Goal: Find specific page/section: Find specific page/section

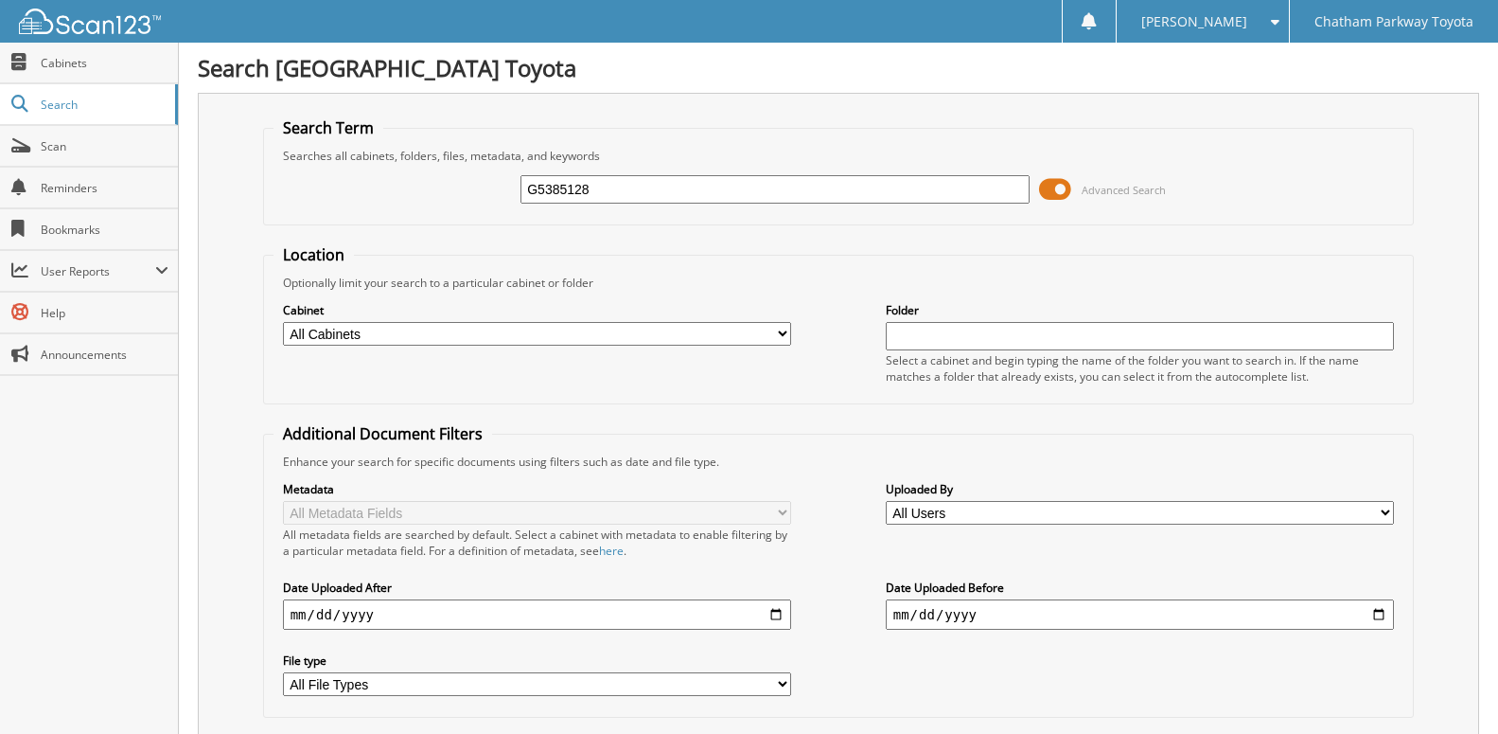
type input "G5385128"
click at [1057, 198] on span at bounding box center [1055, 189] width 32 height 28
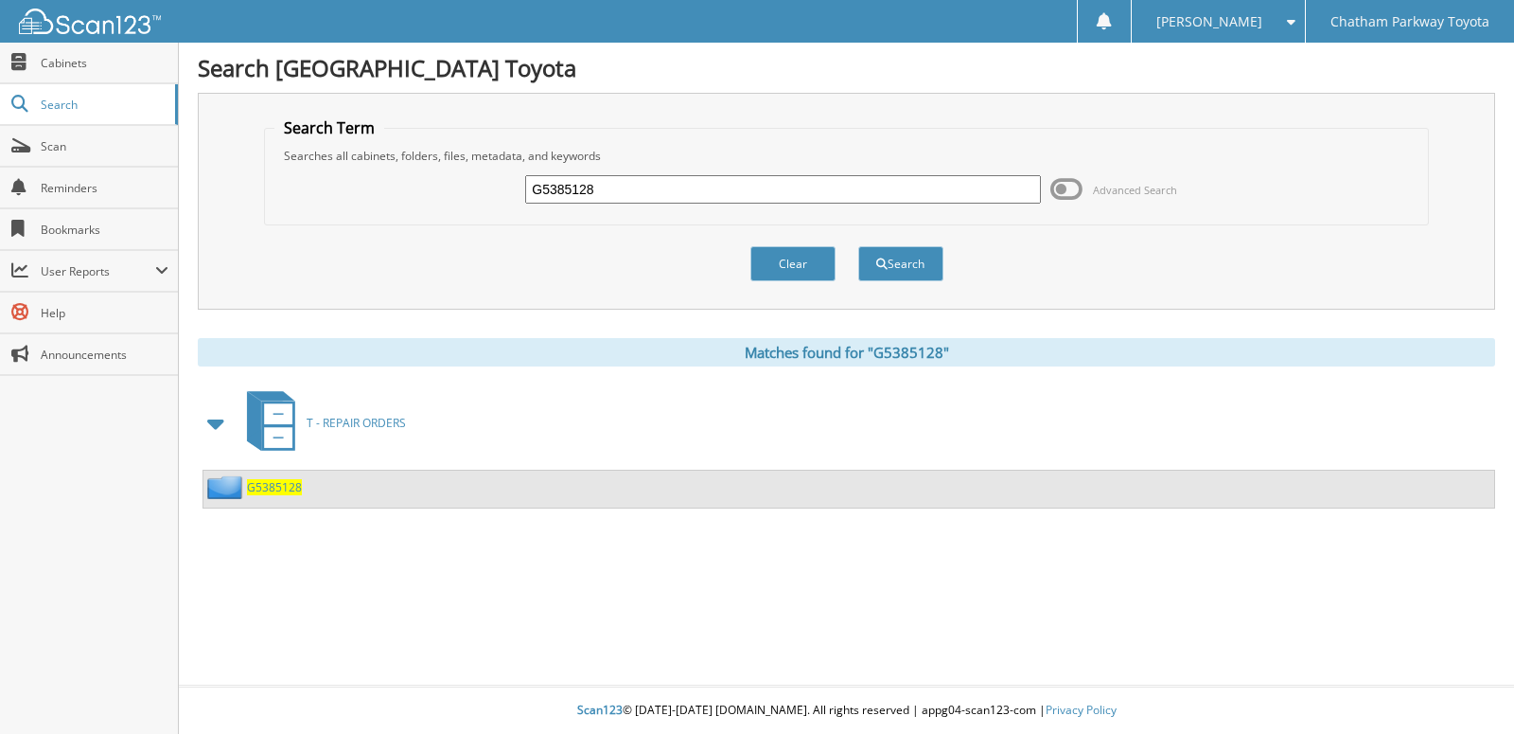
click at [293, 495] on span "G5385128" at bounding box center [274, 487] width 55 height 16
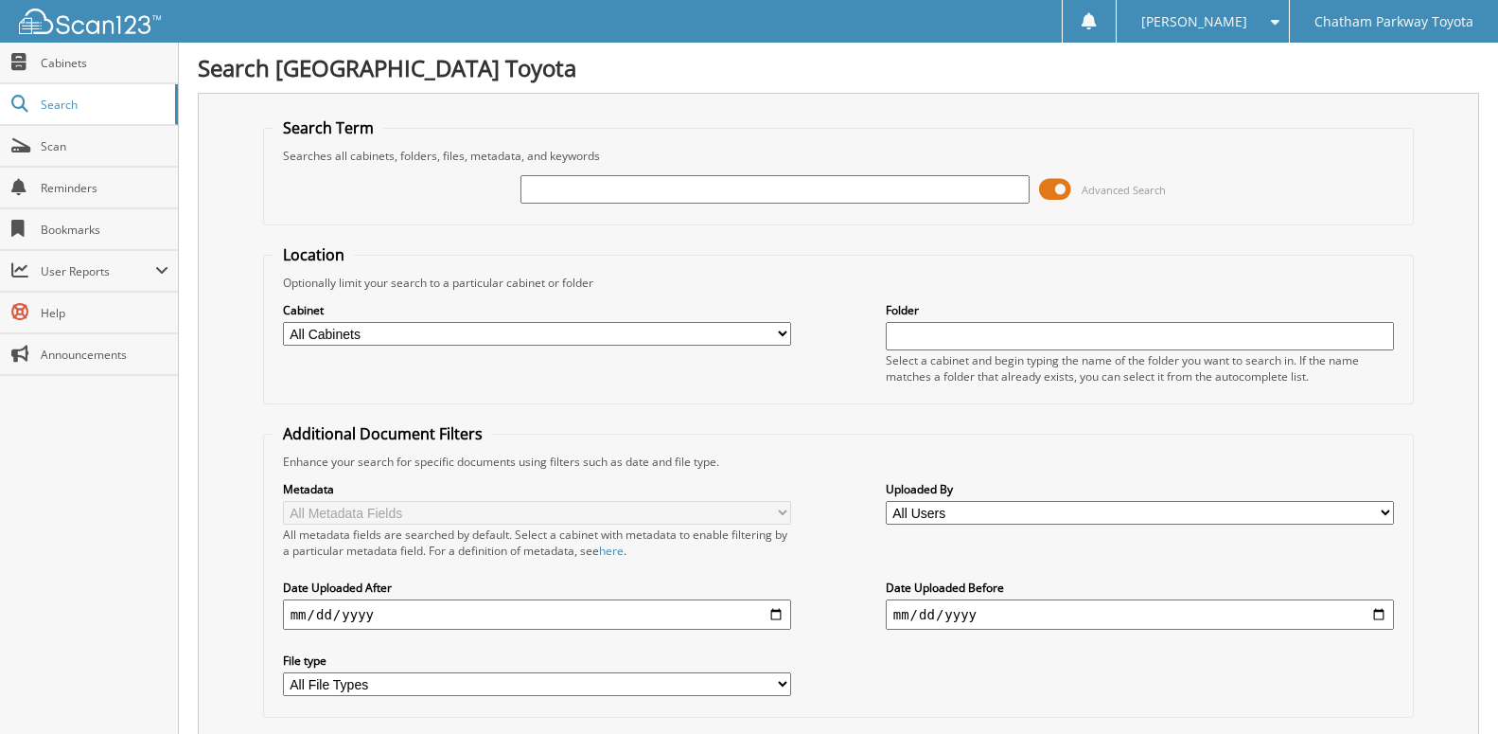
click at [1057, 204] on span at bounding box center [1055, 189] width 32 height 28
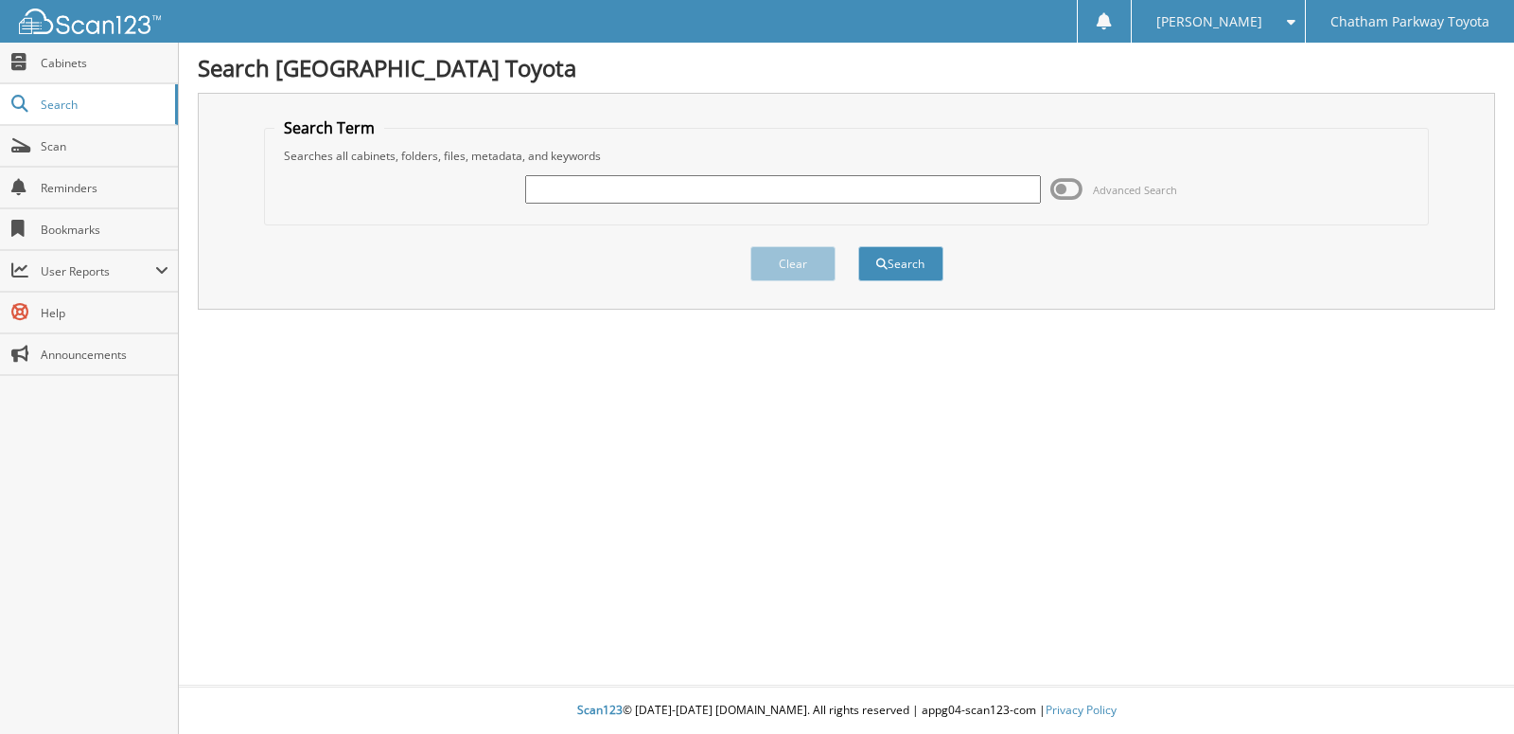
drag, startPoint x: 114, startPoint y: 274, endPoint x: 137, endPoint y: 306, distance: 39.2
click at [115, 275] on span "User Reports" at bounding box center [98, 271] width 115 height 16
